Goal: Communication & Community: Answer question/provide support

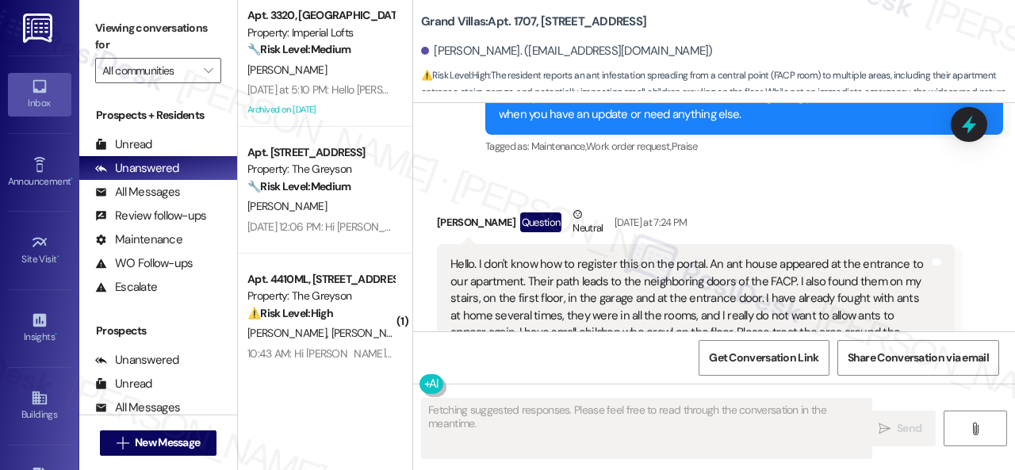
scroll to position [11818, 0]
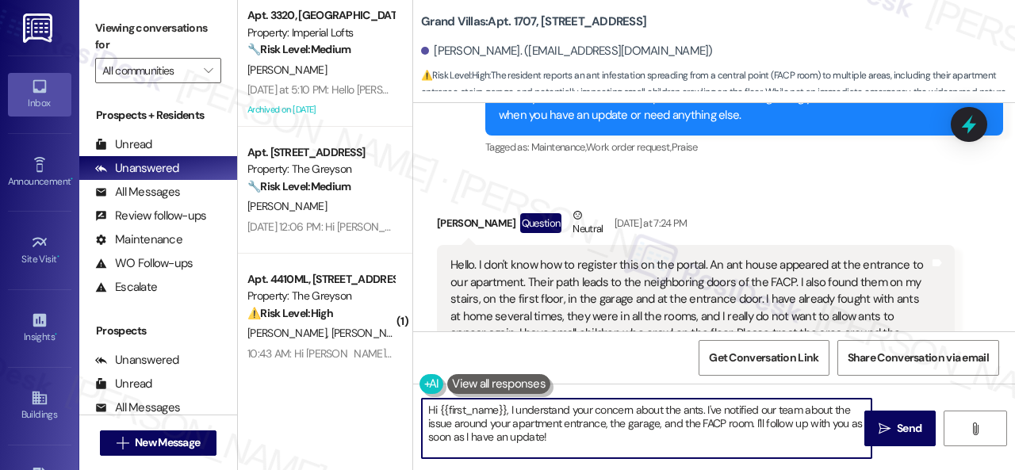
drag, startPoint x: 682, startPoint y: 410, endPoint x: 703, endPoint y: 412, distance: 20.7
click at [703, 412] on textarea "Hi {{first_name}}, I understand your concern about the ants. I've notified our …" at bounding box center [647, 428] width 450 height 59
drag, startPoint x: 711, startPoint y: 408, endPoint x: 718, endPoint y: 435, distance: 28.1
click at [718, 435] on textarea "Hi {{first_name}}, I understand your concern about the pests. I've notified our…" at bounding box center [647, 428] width 450 height 59
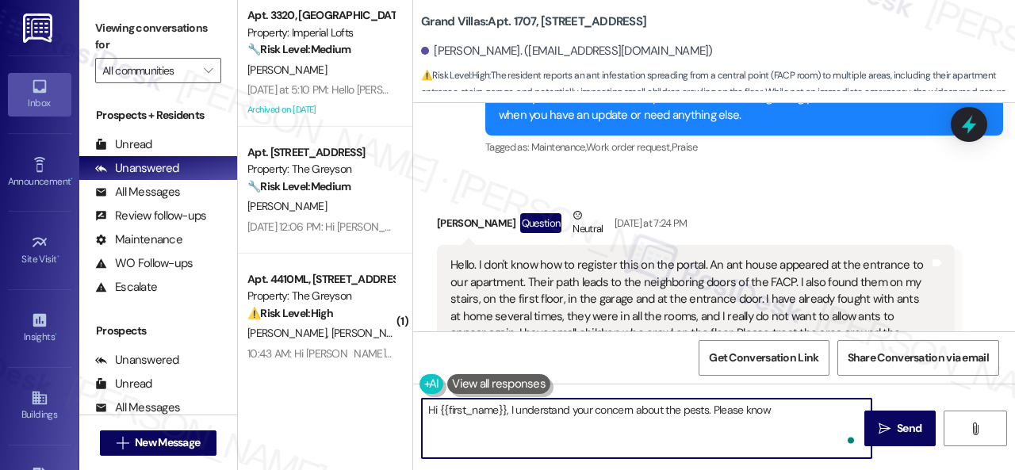
paste textarea "that pest control will be in their unit today."
click at [481, 424] on textarea "Hi {{first_name}}, I understand your concern about the pests. Please know that …" at bounding box center [647, 428] width 450 height 59
click at [481, 423] on textarea "Hi {{first_name}}, I understand your concern about the pests. Please know that …" at bounding box center [647, 428] width 450 height 59
drag, startPoint x: 458, startPoint y: 427, endPoint x: 509, endPoint y: 419, distance: 51.3
click at [509, 419] on textarea "Hi {{first_name}}, I understand your concern about the pests. Please know that …" at bounding box center [647, 428] width 450 height 59
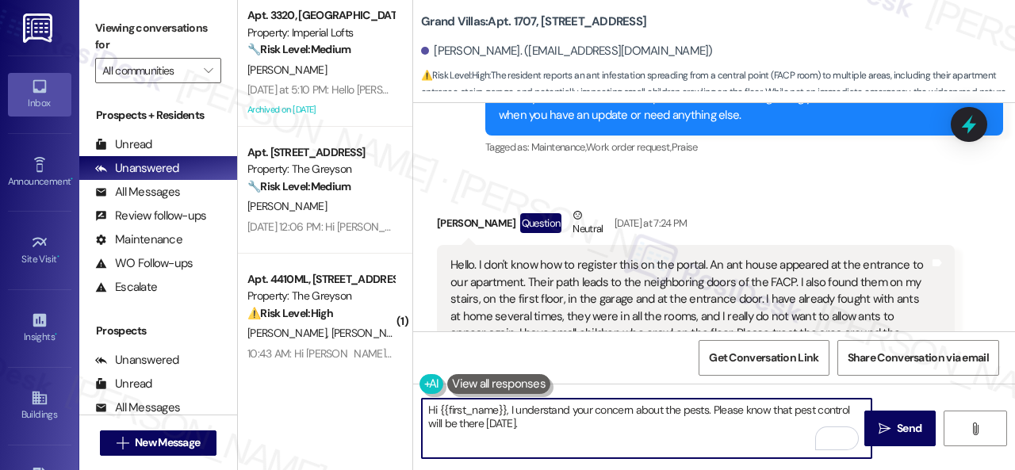
click at [533, 425] on textarea "Hi {{first_name}}, I understand your concern about the pests. Please know that …" at bounding box center [647, 428] width 450 height 59
type textarea "Hi {{first_name}}, I understand your concern about the pests. Please know that …"
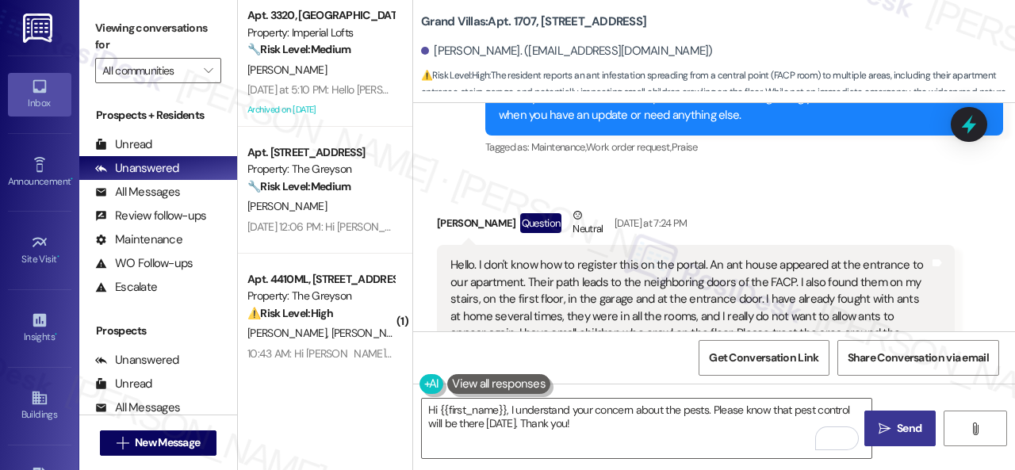
click at [904, 439] on button " Send" at bounding box center [899, 429] width 71 height 36
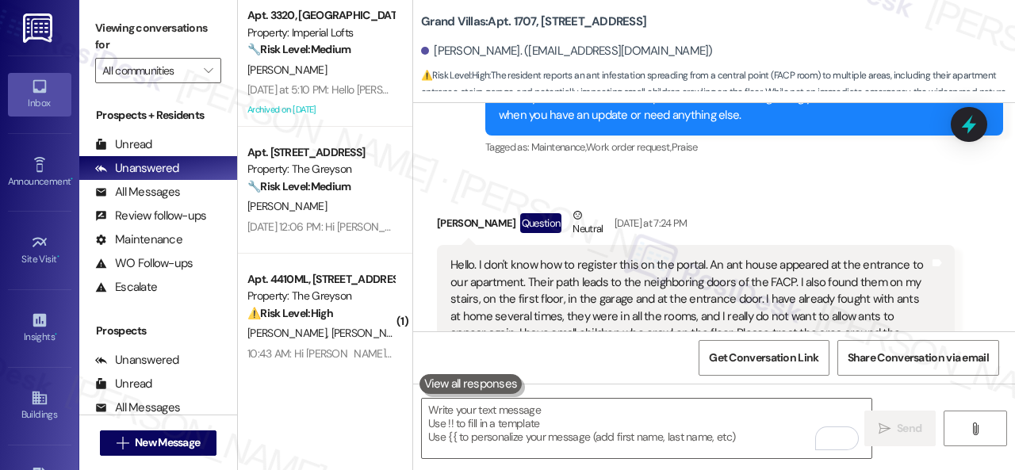
scroll to position [12056, 0]
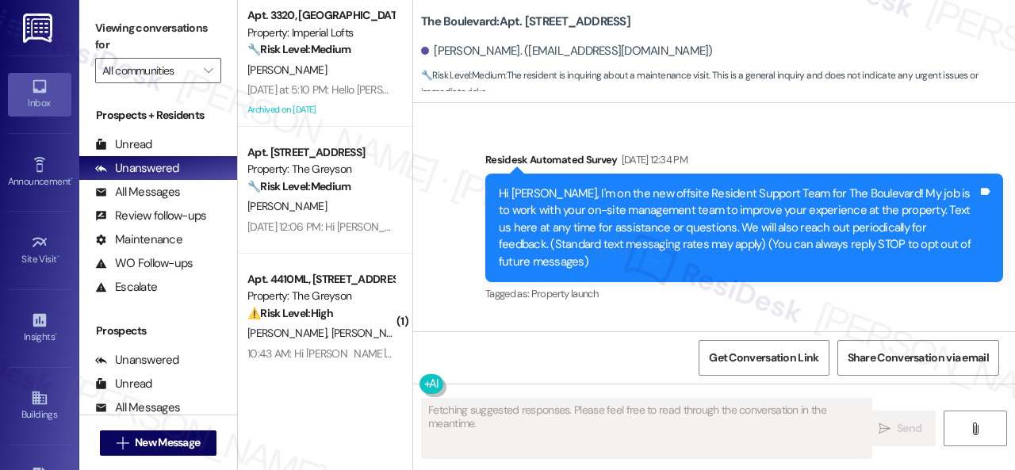
scroll to position [11054, 0]
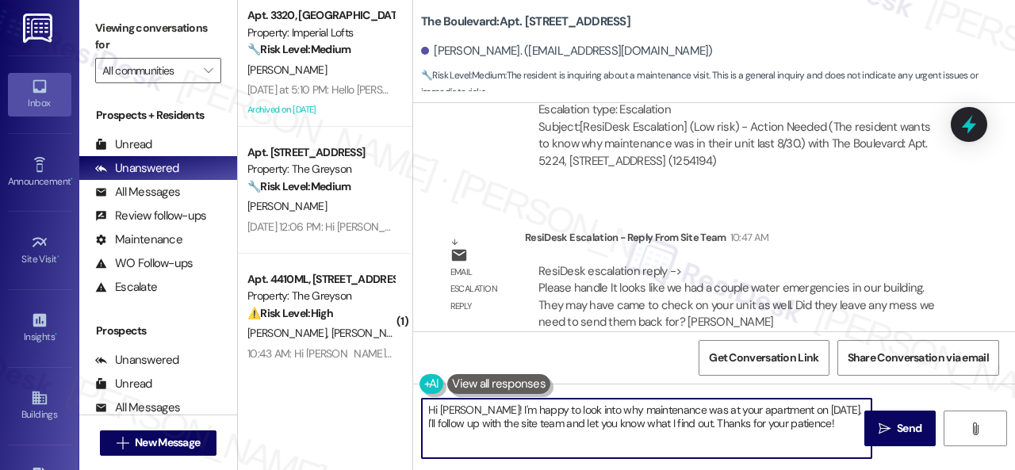
drag, startPoint x: 826, startPoint y: 441, endPoint x: 366, endPoint y: 397, distance: 461.2
click at [366, 397] on div "Apt. 3320, 2 Stadium Dr Property: Imperial Lofts 🔧 Risk Level: Medium The resid…" at bounding box center [626, 235] width 777 height 470
paste textarea "The site team stated that it looks like they had a couple of water emergencies …"
click at [429, 410] on textarea "The site team stated that it looks like they had a couple of water emergencies …" at bounding box center [647, 428] width 450 height 59
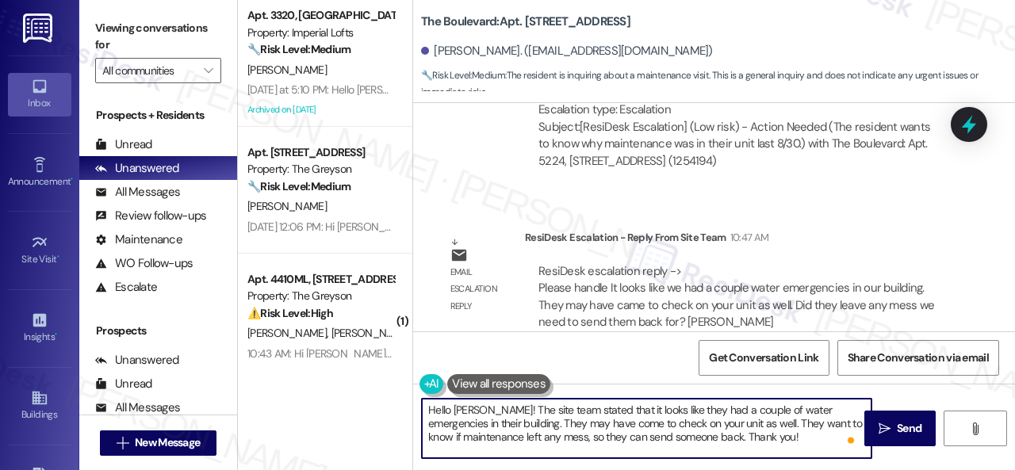
scroll to position [5, 0]
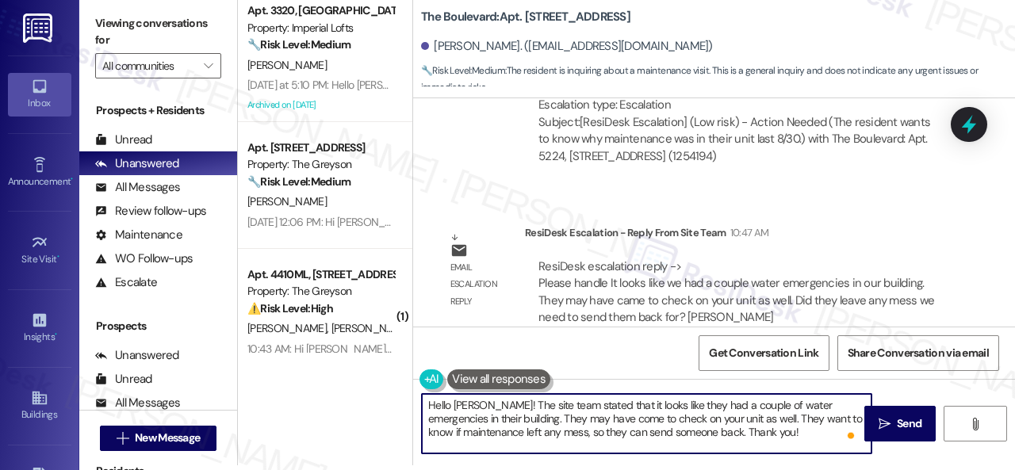
click at [718, 433] on textarea "Hello [PERSON_NAME]! The site team stated that it looks like they had a couple …" at bounding box center [647, 423] width 450 height 59
click at [775, 435] on textarea "Hello [PERSON_NAME]! The site team stated that it looks like they had a couple …" at bounding box center [647, 423] width 450 height 59
type textarea "Hello [PERSON_NAME]! The site team stated that it looks like they had a couple …"
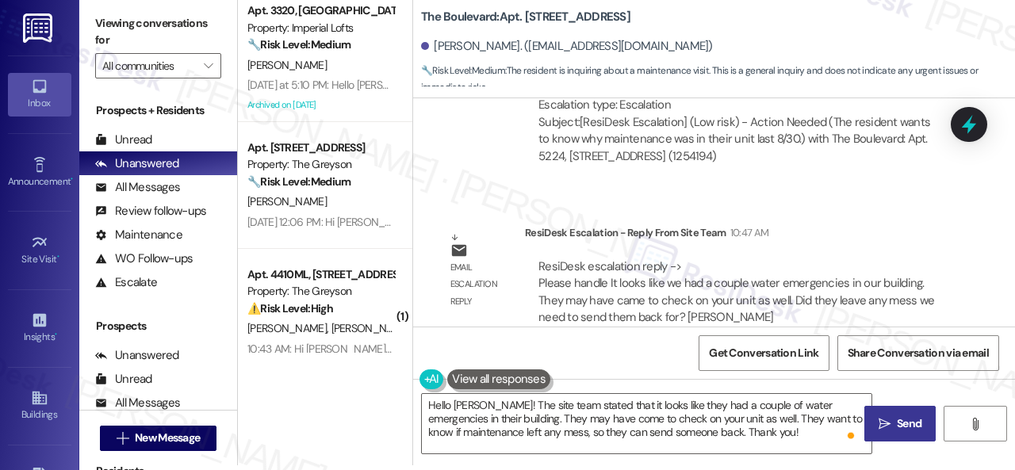
click at [894, 426] on span "Send" at bounding box center [909, 424] width 31 height 17
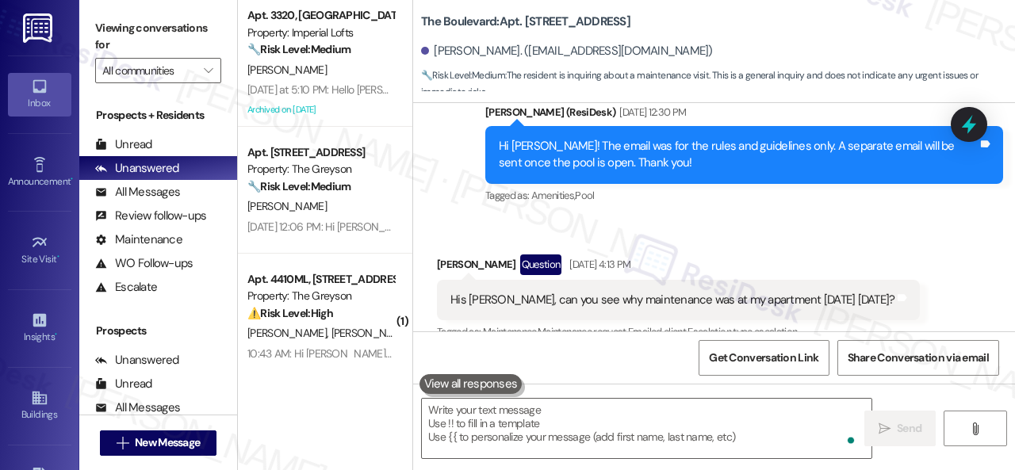
scroll to position [10344, 0]
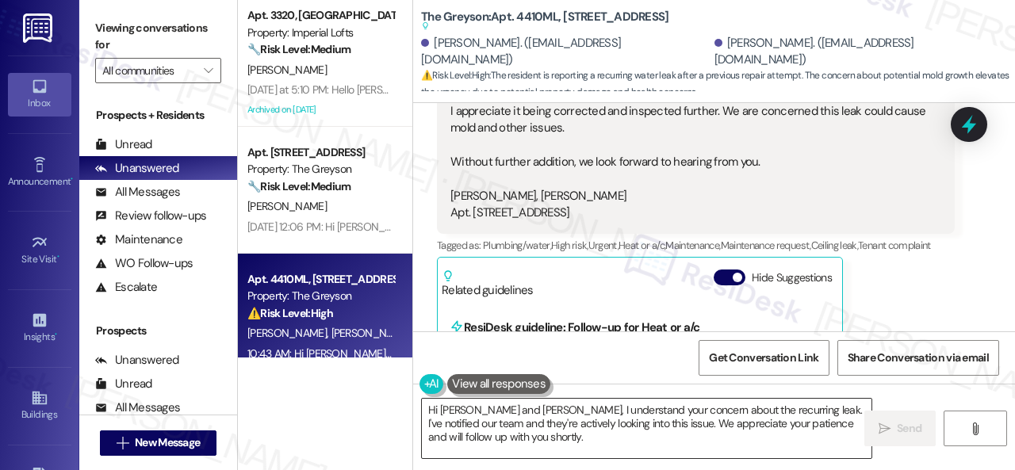
scroll to position [5, 0]
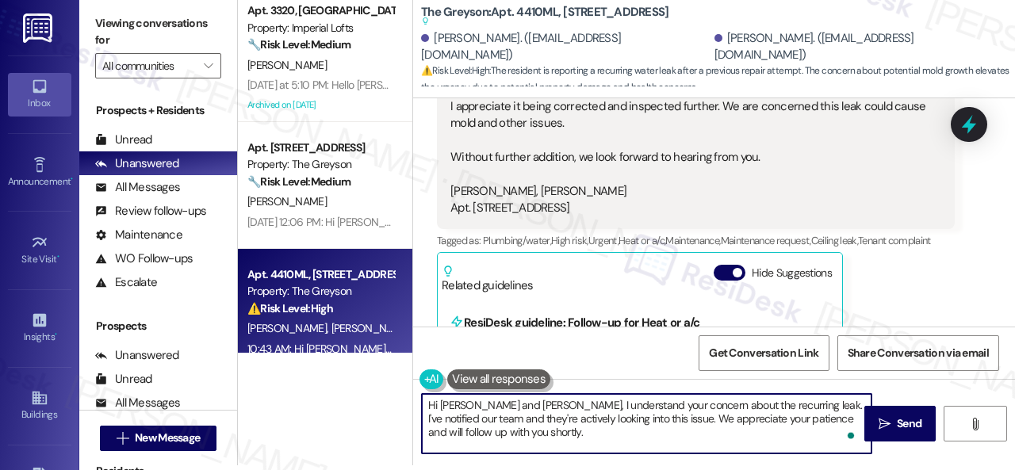
drag, startPoint x: 483, startPoint y: 407, endPoint x: 546, endPoint y: 408, distance: 62.7
click at [546, 408] on textarea "Hi Francisco and Angelica, I understand your concern about the recurring leak. …" at bounding box center [647, 423] width 450 height 59
drag, startPoint x: 725, startPoint y: 405, endPoint x: 737, endPoint y: 442, distance: 38.6
click at [737, 442] on textarea "Hi Francisco, I understand your concern about the recurring leak. I've notified…" at bounding box center [647, 423] width 450 height 59
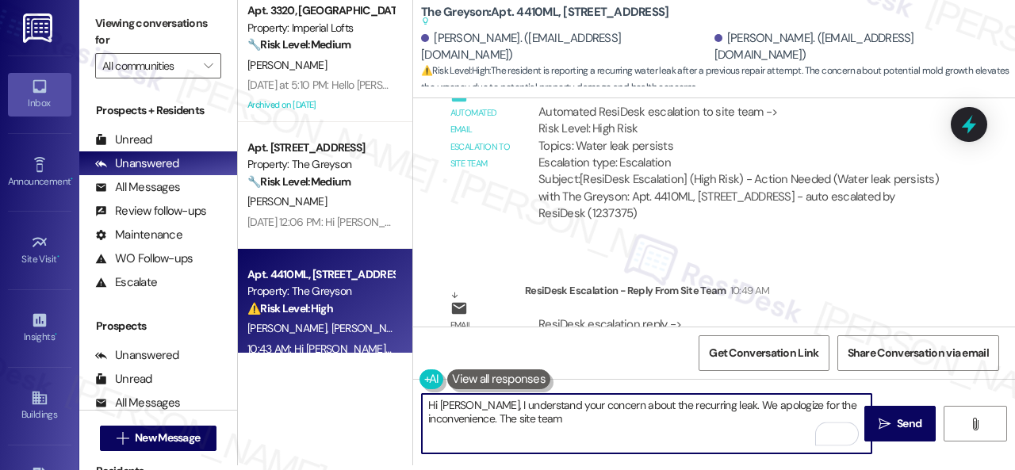
scroll to position [21761, 0]
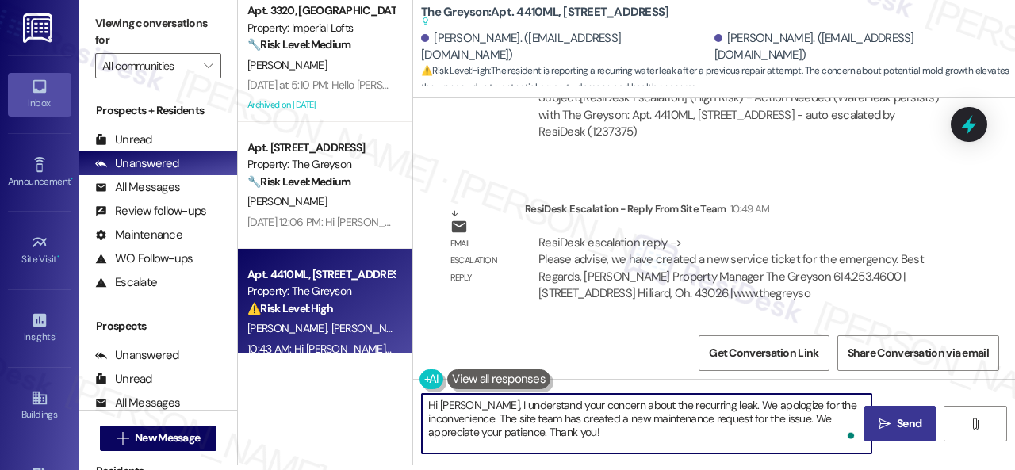
type textarea "Hi Francisco, I understand your concern about the recurring leak. We apologize …"
click at [897, 424] on span "Send" at bounding box center [909, 424] width 25 height 17
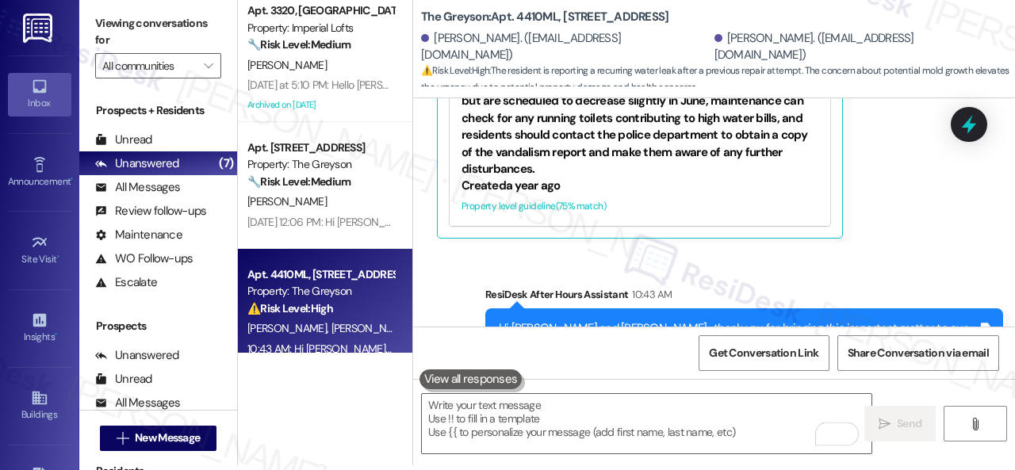
scroll to position [0, 0]
